Goal: Task Accomplishment & Management: Complete application form

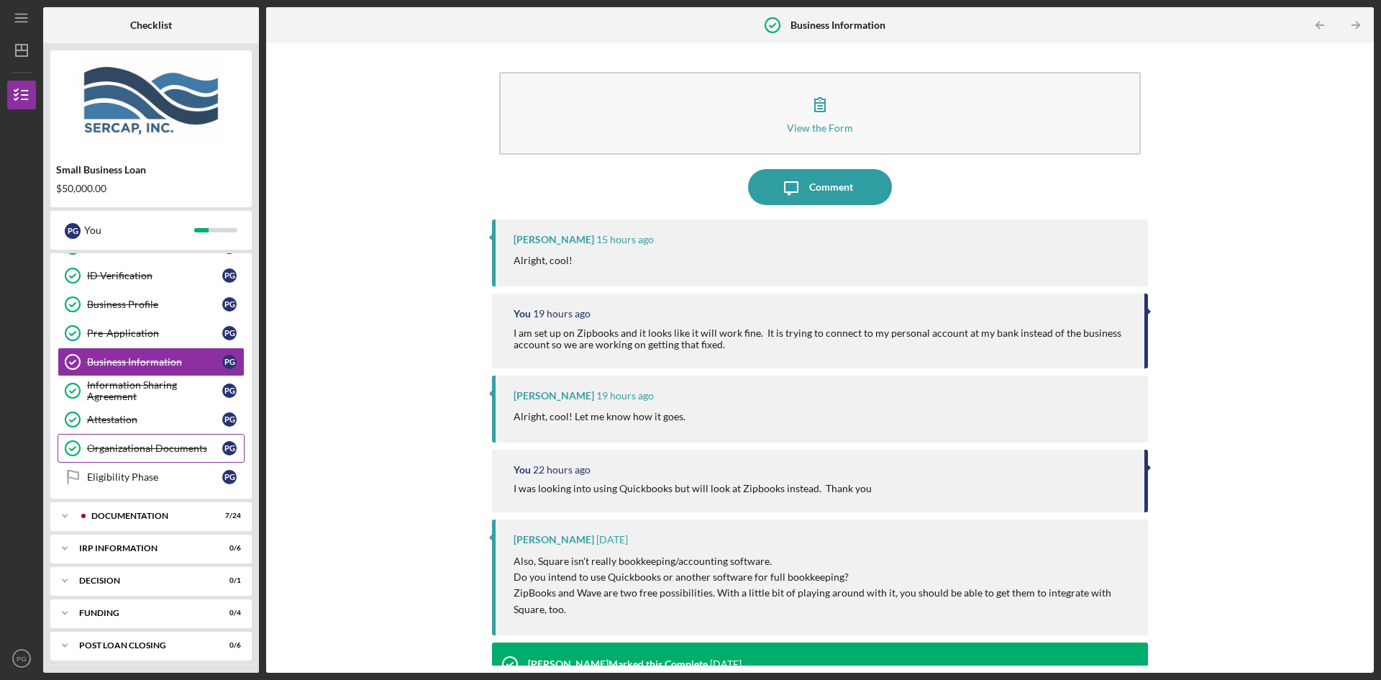
scroll to position [110, 0]
click at [96, 515] on div "Documentation" at bounding box center [162, 513] width 142 height 9
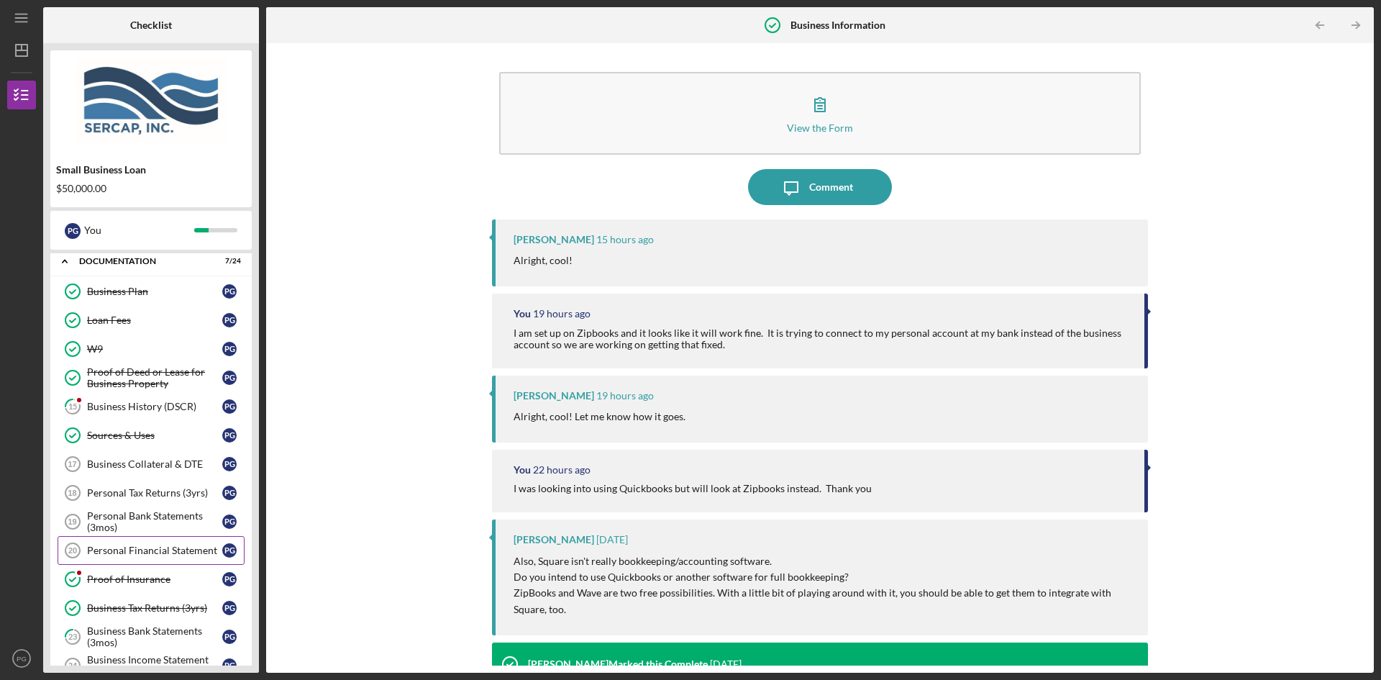
scroll to position [398, 0]
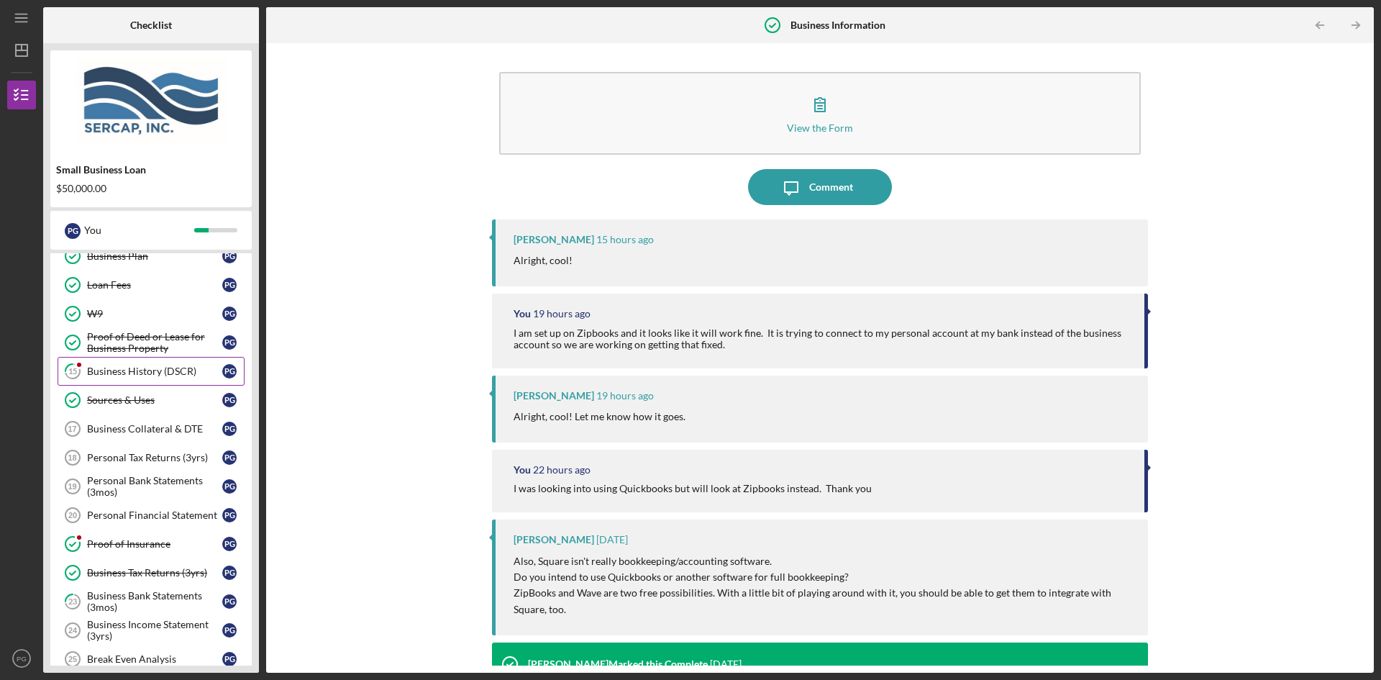
click at [97, 368] on div "Business History (DSCR)" at bounding box center [154, 371] width 135 height 12
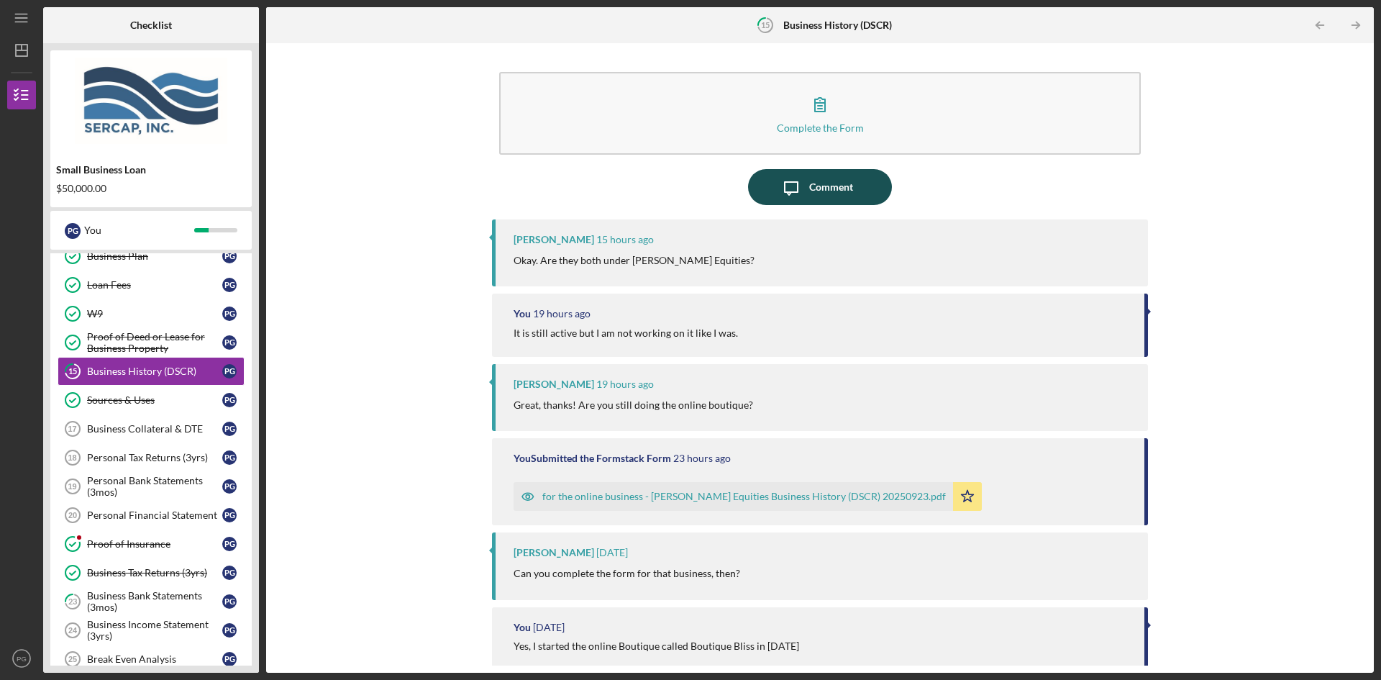
click at [818, 188] on div "Comment" at bounding box center [831, 187] width 44 height 36
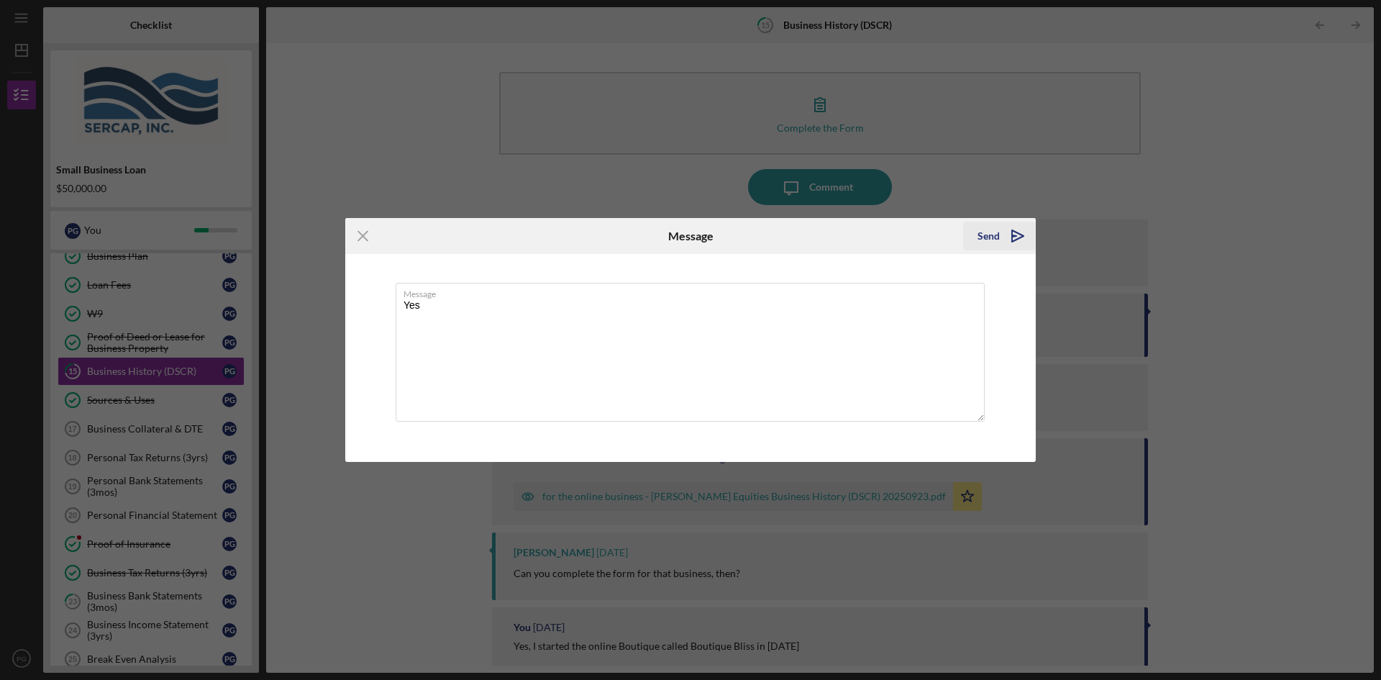
type textarea "Yes"
click at [986, 234] on div "Send" at bounding box center [988, 236] width 22 height 29
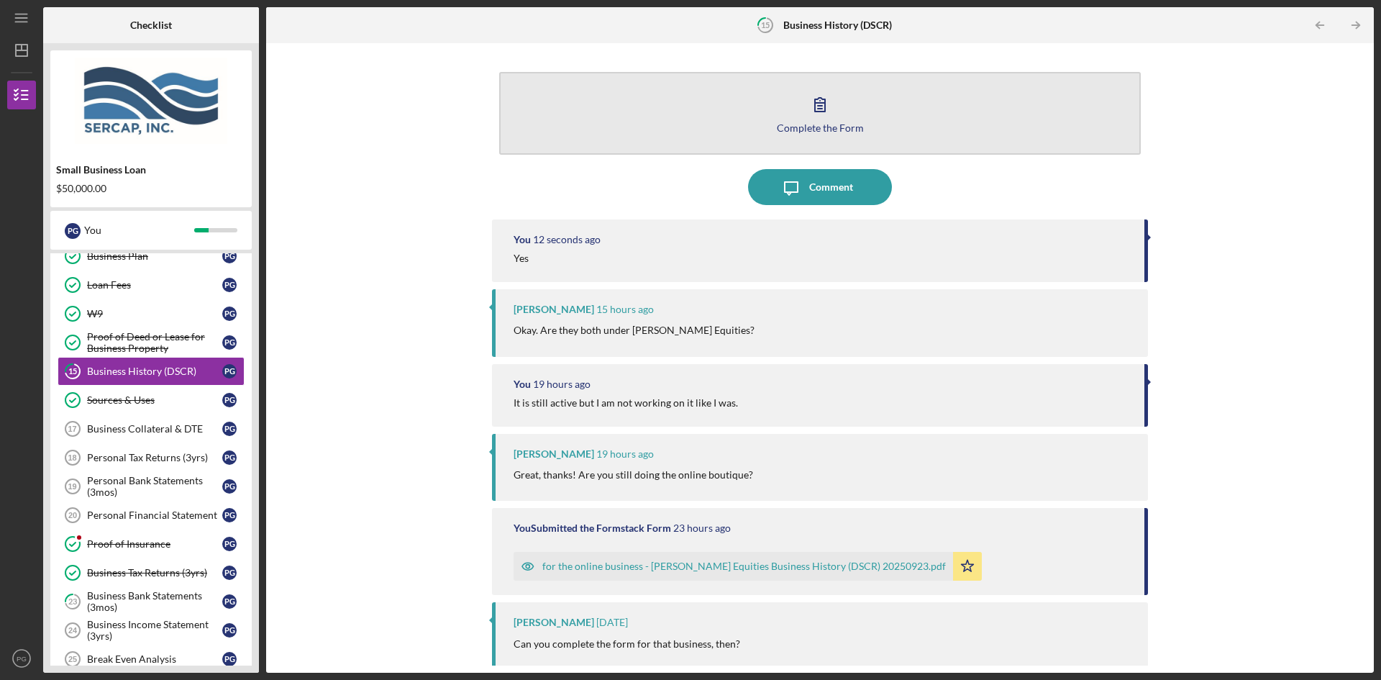
click at [816, 100] on icon "button" at bounding box center [820, 104] width 36 height 36
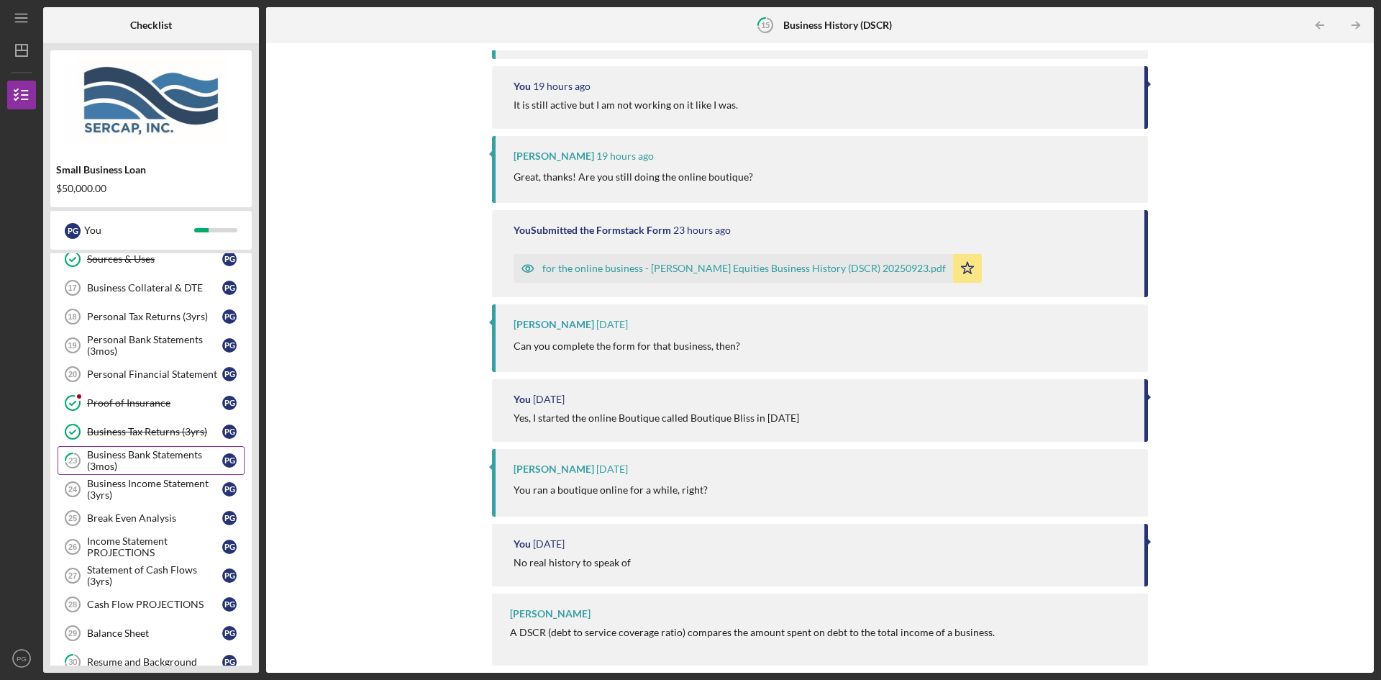
scroll to position [542, 0]
click at [93, 400] on div "Proof of Insurance" at bounding box center [154, 400] width 135 height 12
